Goal: Transaction & Acquisition: Purchase product/service

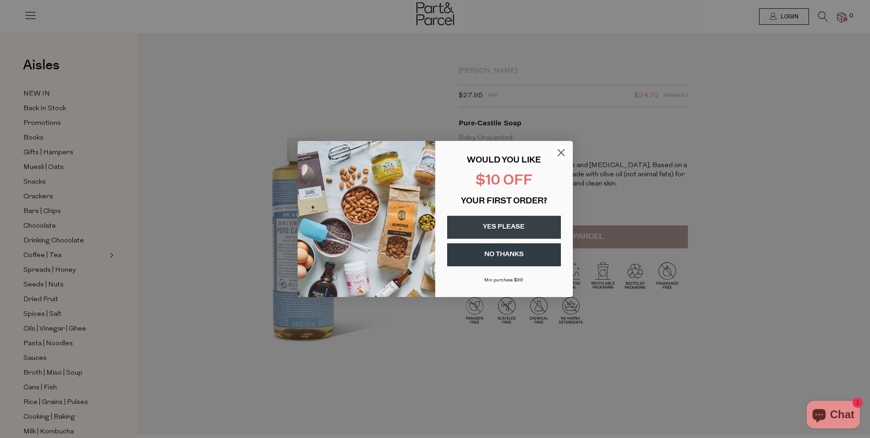
click at [564, 150] on icon "Close dialog" at bounding box center [561, 153] width 6 height 6
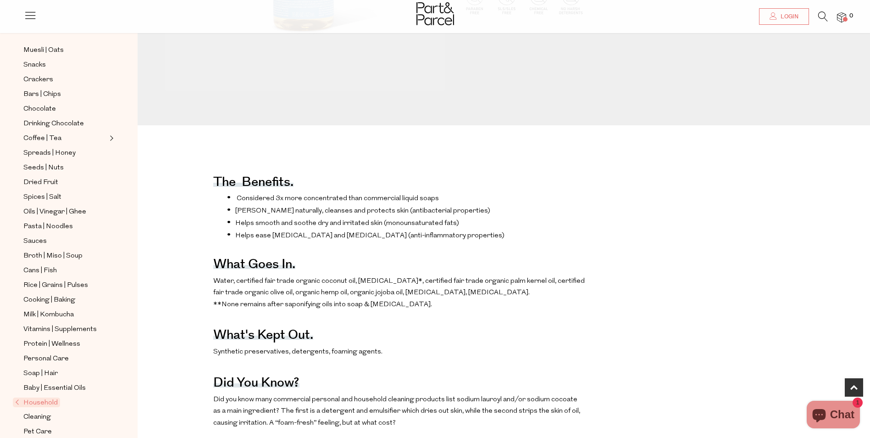
scroll to position [321, 0]
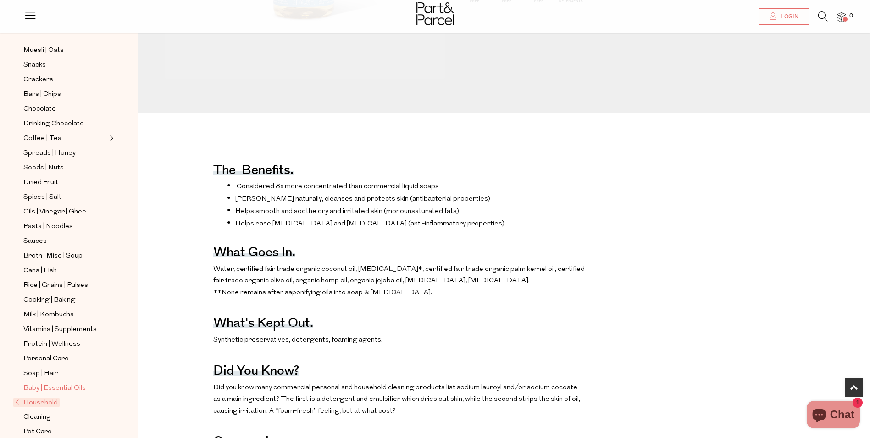
click at [35, 383] on span "Baby | Essential Oils" at bounding box center [54, 388] width 62 height 11
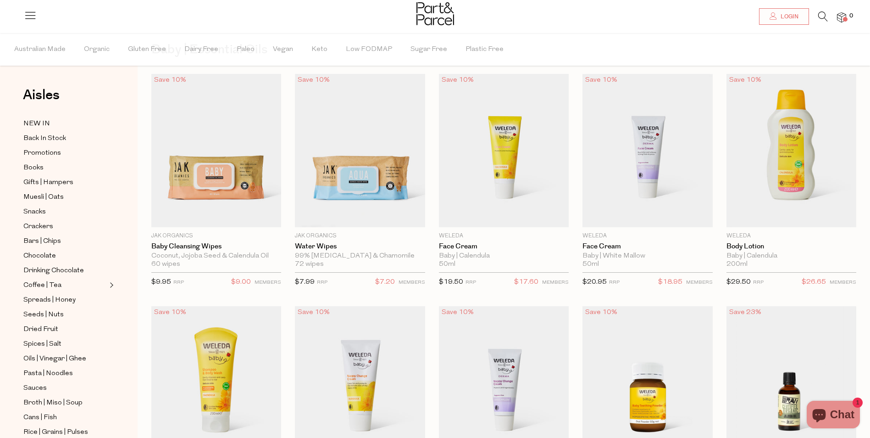
scroll to position [138, 0]
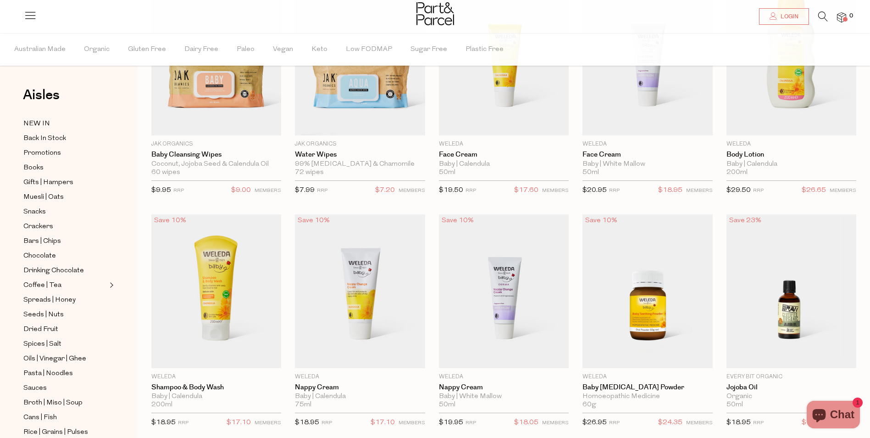
click at [214, 300] on img at bounding box center [216, 291] width 130 height 154
